Goal: Task Accomplishment & Management: Use online tool/utility

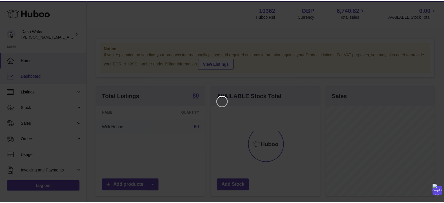
scroll to position [91, 110]
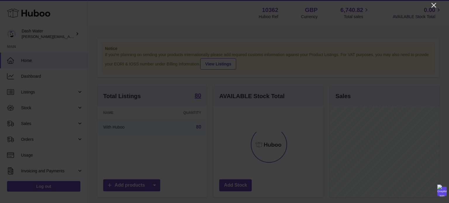
click at [432, 6] on icon "Close" at bounding box center [433, 5] width 7 height 7
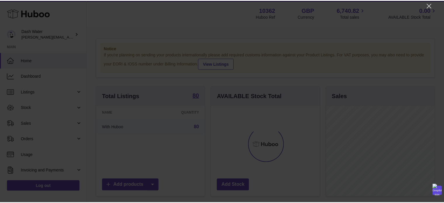
scroll to position [292057, 292040]
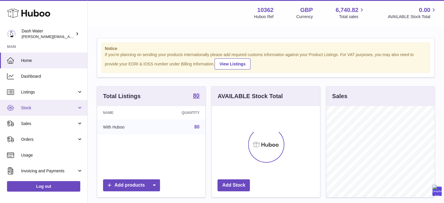
click at [28, 105] on span "Stock" at bounding box center [49, 108] width 56 height 6
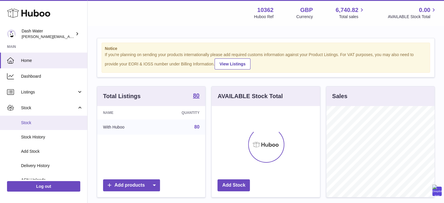
click at [27, 127] on link "Stock" at bounding box center [43, 123] width 87 height 14
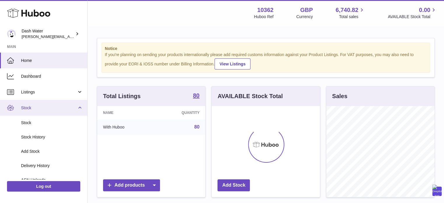
click at [52, 107] on span "Stock" at bounding box center [49, 108] width 56 height 6
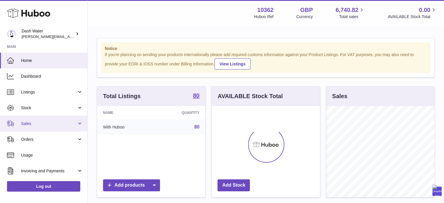
click at [46, 128] on link "Sales" at bounding box center [43, 124] width 87 height 16
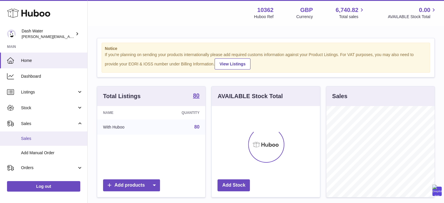
click at [34, 139] on span "Sales" at bounding box center [52, 139] width 62 height 6
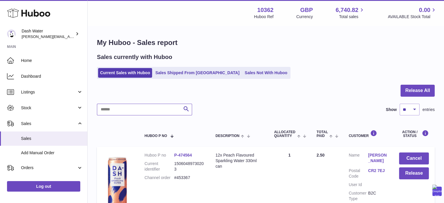
click at [138, 109] on input "text" at bounding box center [144, 110] width 95 height 12
paste input "*******"
type input "*******"
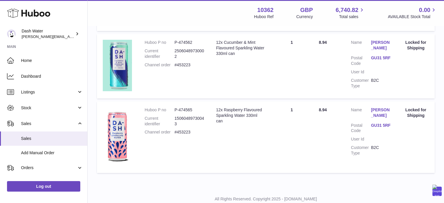
scroll to position [346, 0]
